Goal: Task Accomplishment & Management: Complete application form

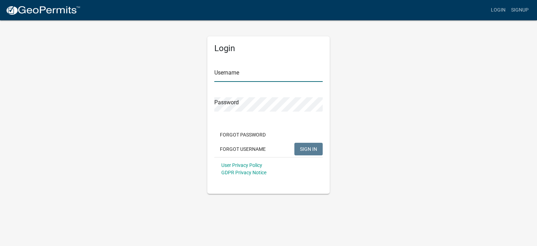
type input "[PERSON_NAME] Services LLC"
click at [308, 151] on span "SIGN IN" at bounding box center [308, 149] width 17 height 6
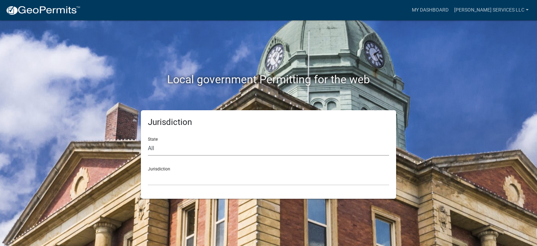
click at [164, 147] on select "All Colorado Georgia Indiana Iowa Kansas Minnesota Ohio South Carolina Wisconsin" at bounding box center [268, 148] width 241 height 14
select select "[US_STATE]"
click at [148, 141] on select "All Colorado Georgia Indiana Iowa Kansas Minnesota Ohio South Carolina Wisconsin" at bounding box center [268, 148] width 241 height 14
click at [166, 177] on select "Becker County, Minnesota Benton County, Minnesota Carlton County, Minnesota Cit…" at bounding box center [268, 178] width 241 height 14
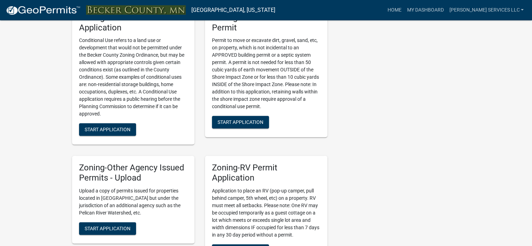
scroll to position [645, 0]
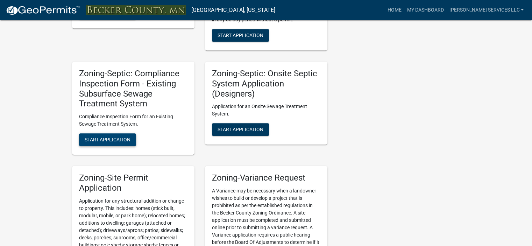
click at [107, 142] on span "Start Application" at bounding box center [108, 140] width 46 height 6
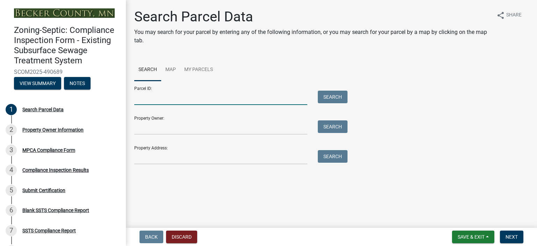
click at [180, 102] on input "Parcel ID:" at bounding box center [220, 98] width 173 height 14
type input "240108004"
click at [336, 91] on button "Search" at bounding box center [333, 97] width 30 height 13
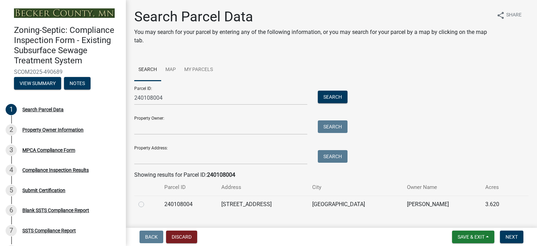
click at [147, 200] on label at bounding box center [147, 200] width 0 height 0
click at [147, 204] on input "radio" at bounding box center [149, 202] width 5 height 5
radio input "true"
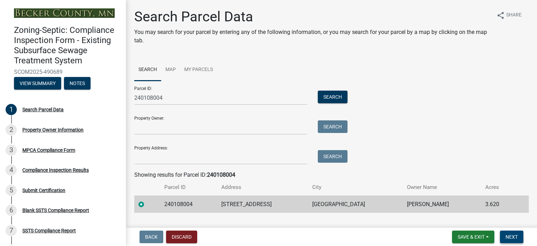
click at [507, 237] on span "Next" at bounding box center [511, 237] width 12 height 6
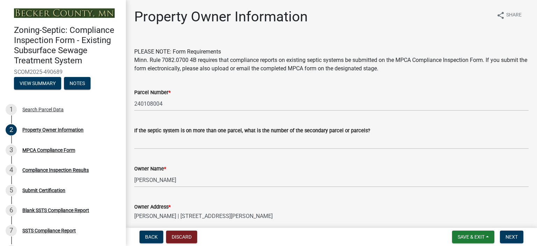
scroll to position [196, 0]
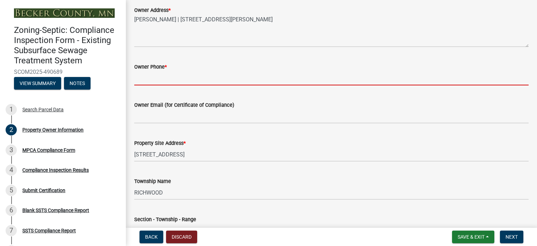
click at [143, 77] on input "Owner Phone *" at bounding box center [331, 78] width 394 height 14
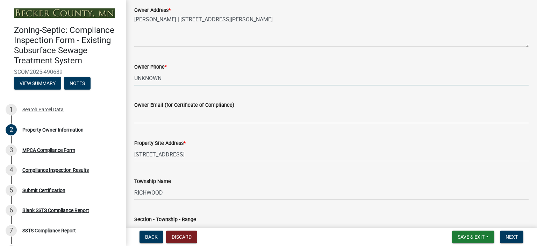
type input "UNKNOWN"
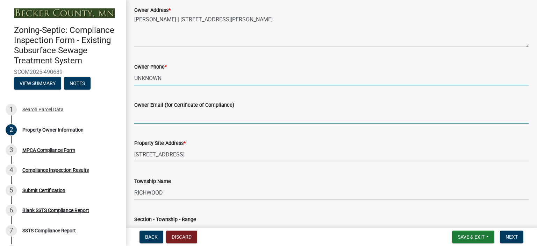
click at [146, 116] on input "Owner Email (for Certificate of Compliance)" at bounding box center [331, 116] width 394 height 14
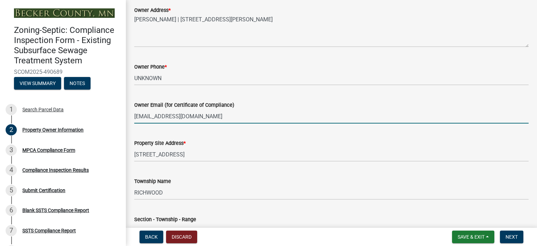
type input "pat.starbeck@gmail.com"
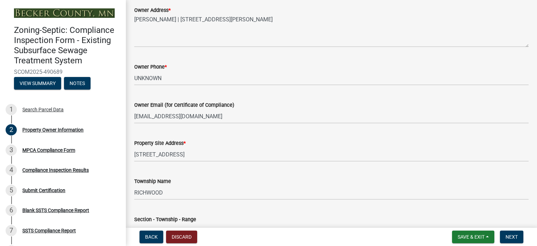
click at [375, 132] on div "Property Site Address * 25250 CO RD 113" at bounding box center [331, 145] width 394 height 33
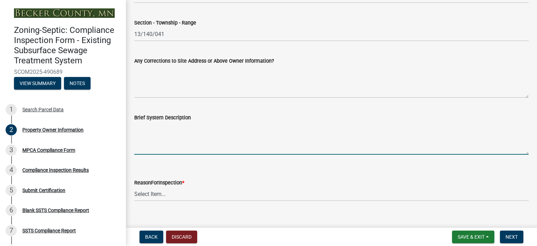
click at [138, 149] on textarea "Brief System Description" at bounding box center [331, 138] width 394 height 33
click at [197, 127] on textarea "septic tank to trench drainfield" at bounding box center [331, 138] width 394 height 33
type textarea "septic tank to trench drain field"
click at [146, 193] on select "Select Item... Property Sale Lake Study Required for Permit Other" at bounding box center [331, 194] width 394 height 14
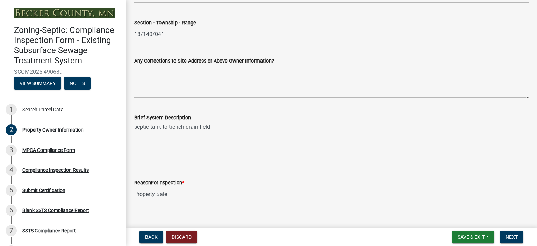
click at [134, 187] on select "Select Item... Property Sale Lake Study Required for Permit Other" at bounding box center [331, 194] width 394 height 14
select select "d6fd99ce-8a43-4bcf-938d-761da4bf36de"
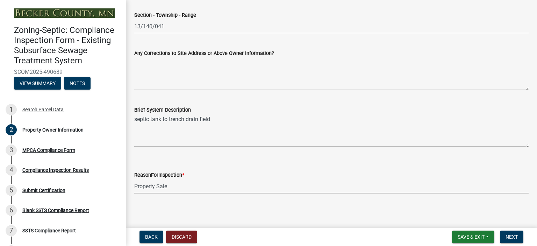
scroll to position [403, 0]
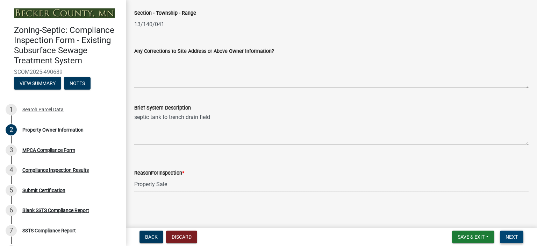
click at [509, 237] on span "Next" at bounding box center [511, 237] width 12 height 6
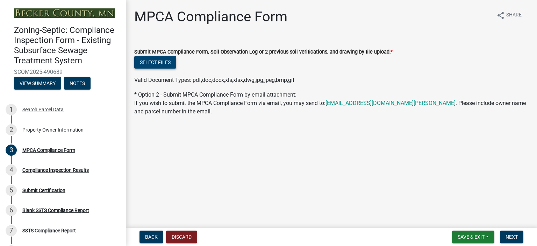
click at [163, 58] on button "Select files" at bounding box center [155, 62] width 42 height 13
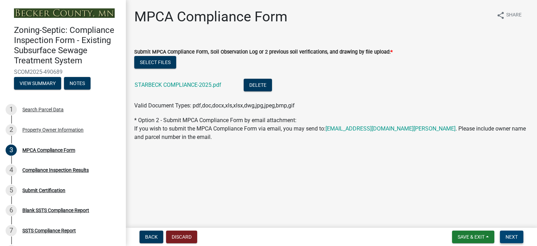
click at [513, 238] on span "Next" at bounding box center [511, 237] width 12 height 6
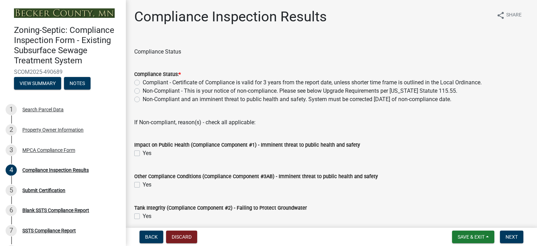
click at [143, 82] on label "Compliant - Certificate of Compliance is valid for 3 years from the report date…" at bounding box center [312, 82] width 339 height 8
click at [143, 82] on input "Compliant - Certificate of Compliance is valid for 3 years from the report date…" at bounding box center [145, 80] width 5 height 5
radio input "true"
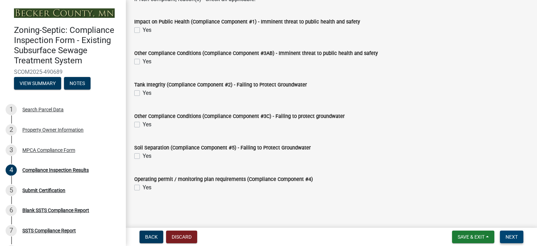
click at [516, 234] on span "Next" at bounding box center [511, 237] width 12 height 6
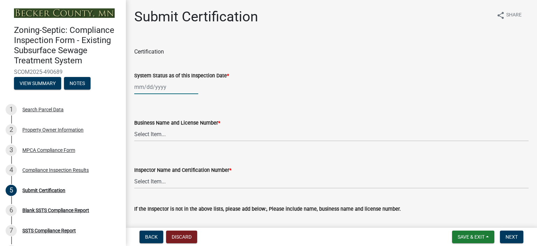
click at [149, 88] on div at bounding box center [166, 87] width 64 height 14
select select "10"
select select "2025"
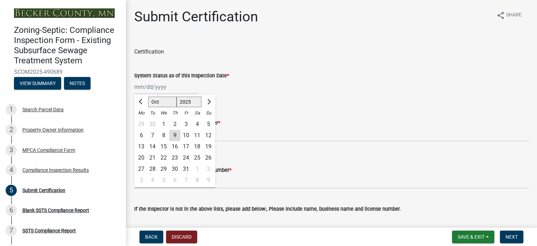
click at [176, 123] on div "2" at bounding box center [174, 123] width 11 height 11
type input "10/02/2025"
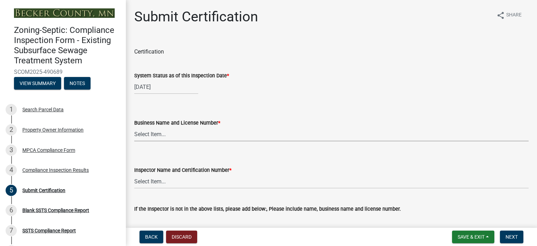
click at [149, 130] on select "Select Item... OTHER – Not listed (please add in next field and we will add to …" at bounding box center [331, 134] width 394 height 14
click at [134, 127] on select "Select Item... OTHER – Not listed (please add in next field and we will add to …" at bounding box center [331, 134] width 394 height 14
select select "bcfe7f5e-9e4b-476e-b21b-9e772d6d3856"
click at [147, 181] on select "Select Item... OTHER – Not listed (please add in next field and we will add to …" at bounding box center [331, 181] width 394 height 14
click at [134, 174] on select "Select Item... OTHER – Not listed (please add in next field and we will add to …" at bounding box center [331, 181] width 394 height 14
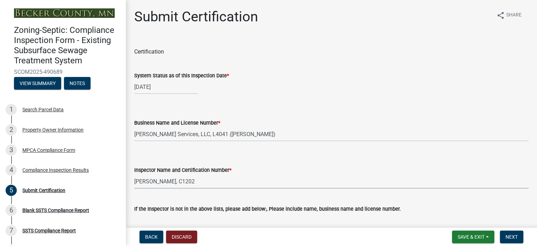
select select "a787d007-a62e-41ac-9f04-dcf6cd6a5779"
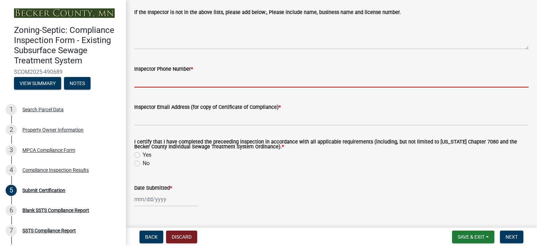
click at [140, 78] on input "Inspector Phone Number *" at bounding box center [331, 80] width 394 height 14
type input "2188501248"
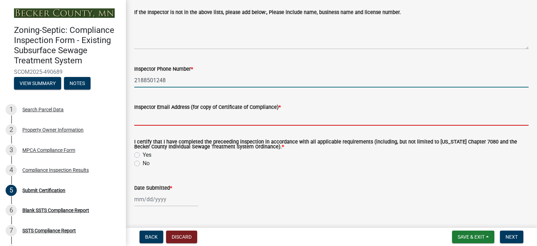
type input "jenco.services.mn@gmail.com"
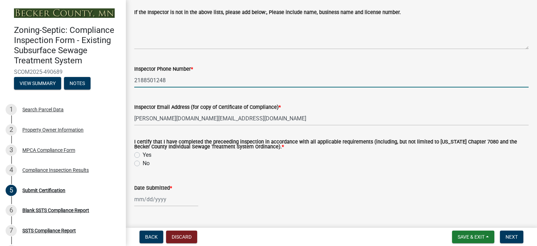
click at [143, 156] on label "Yes" at bounding box center [147, 155] width 9 height 8
click at [143, 155] on input "Yes" at bounding box center [145, 153] width 5 height 5
radio input "true"
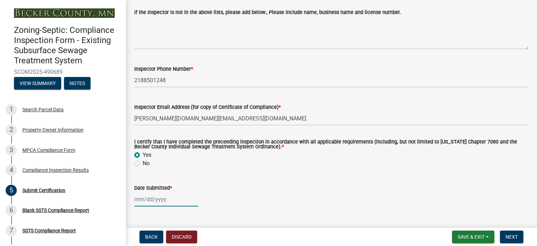
click at [145, 202] on div at bounding box center [166, 199] width 64 height 14
select select "10"
select select "2025"
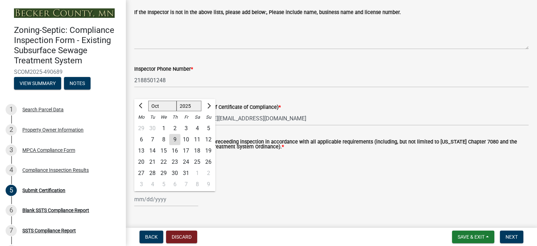
click at [174, 138] on div "9" at bounding box center [174, 139] width 11 height 11
type input "10/09/2025"
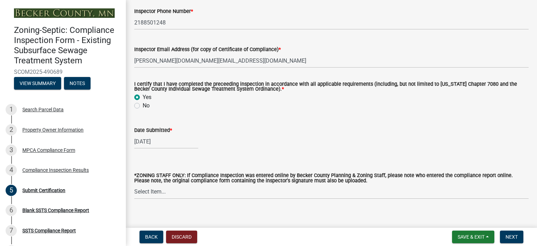
scroll to position [262, 0]
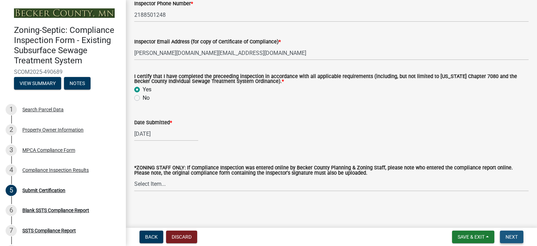
click at [510, 239] on span "Next" at bounding box center [511, 237] width 12 height 6
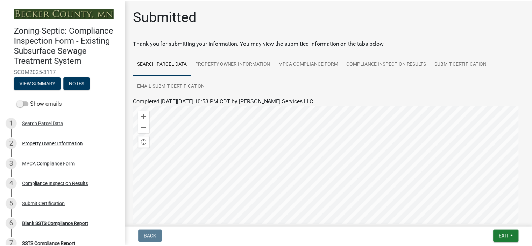
scroll to position [131, 0]
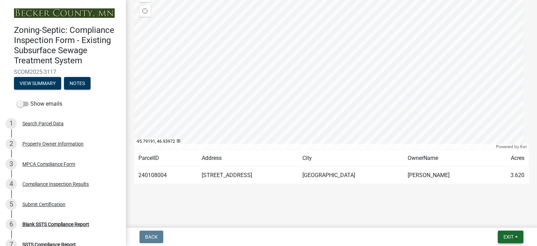
click at [516, 236] on button "Exit" at bounding box center [511, 236] width 26 height 13
click at [490, 218] on button "Save & Exit" at bounding box center [496, 218] width 56 height 17
